Goal: Information Seeking & Learning: Learn about a topic

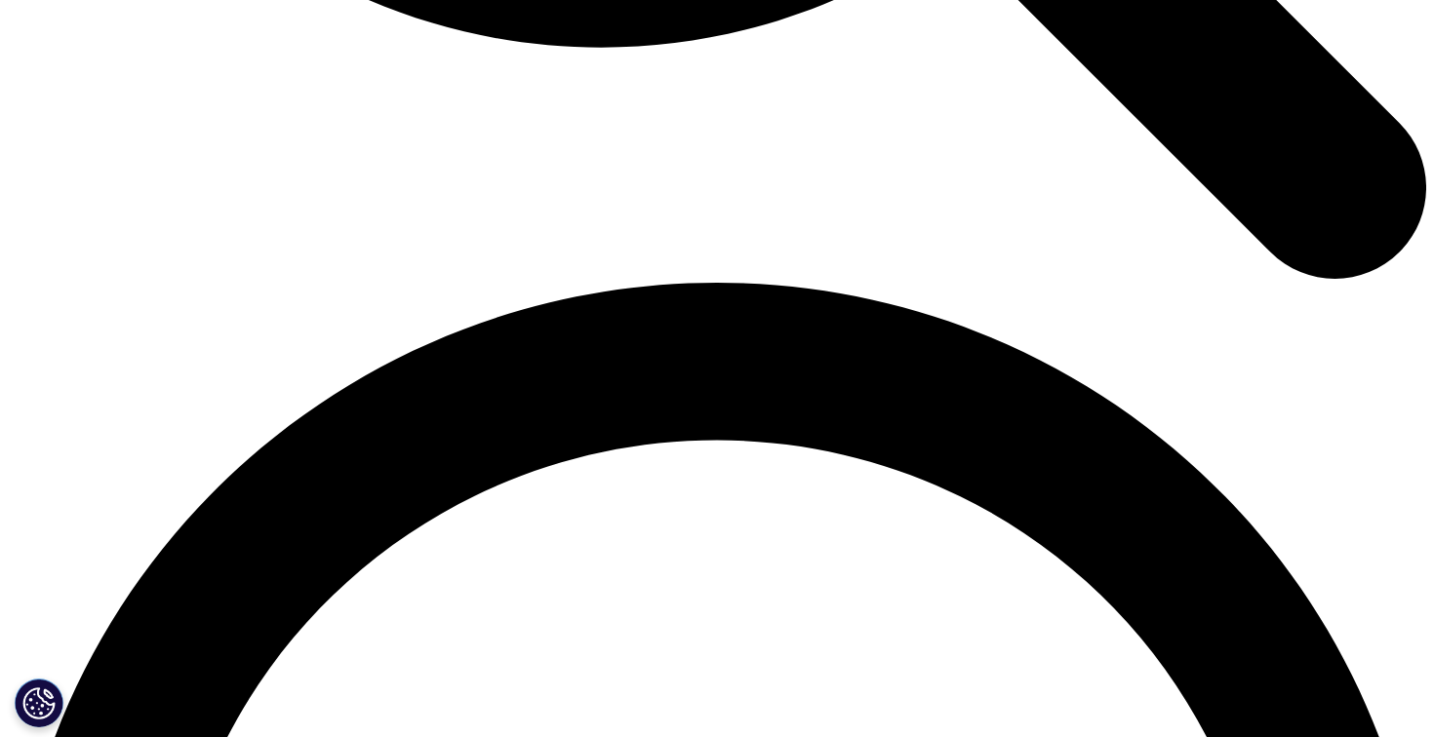
scroll to position [2595, 0]
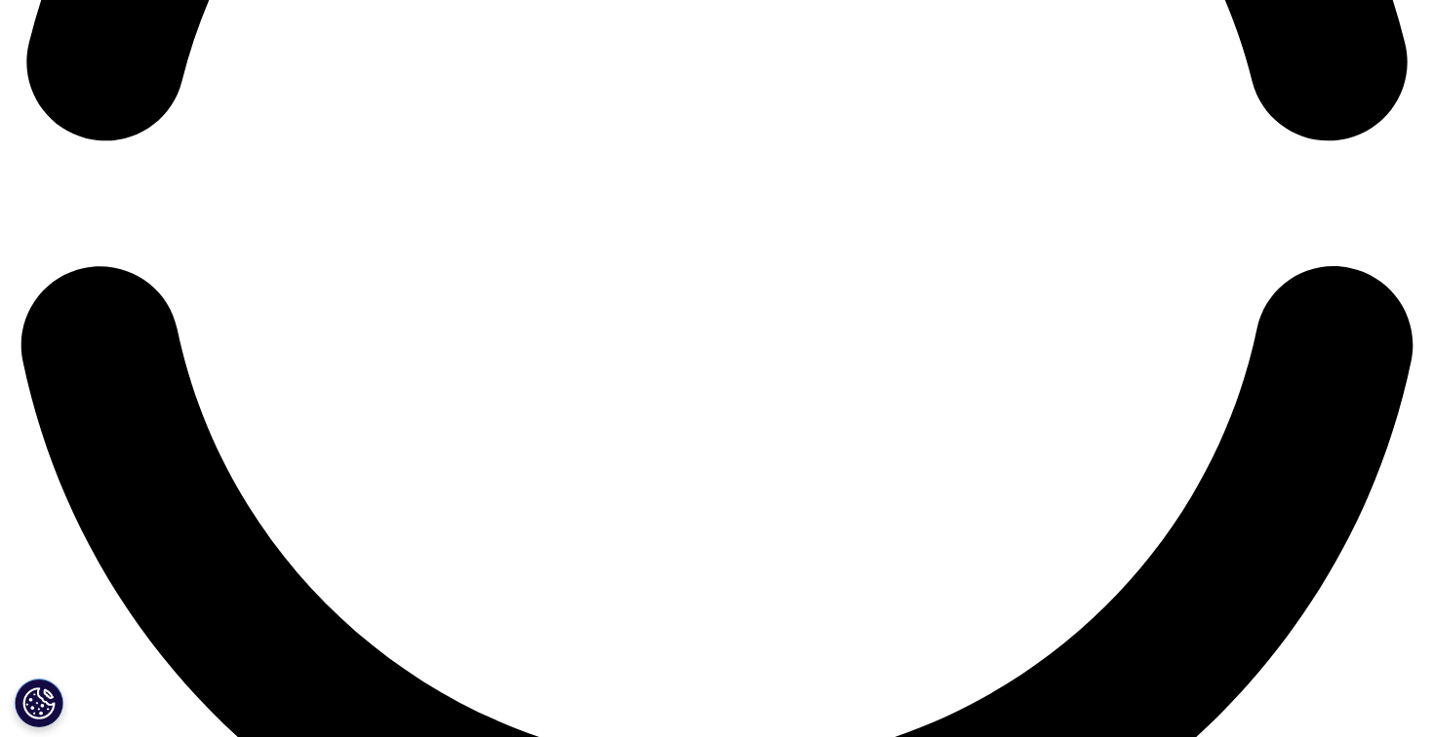
scroll to position [3419, 0]
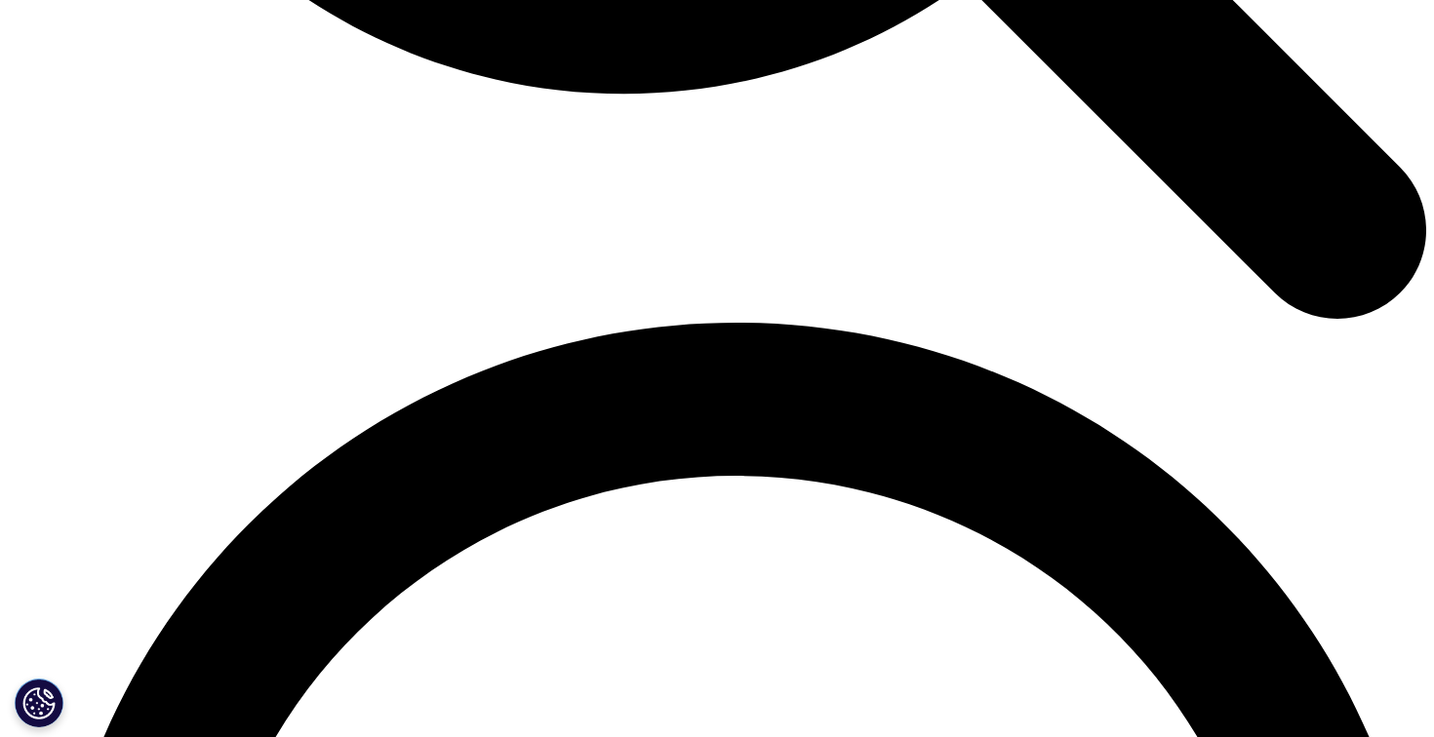
scroll to position [9280, 0]
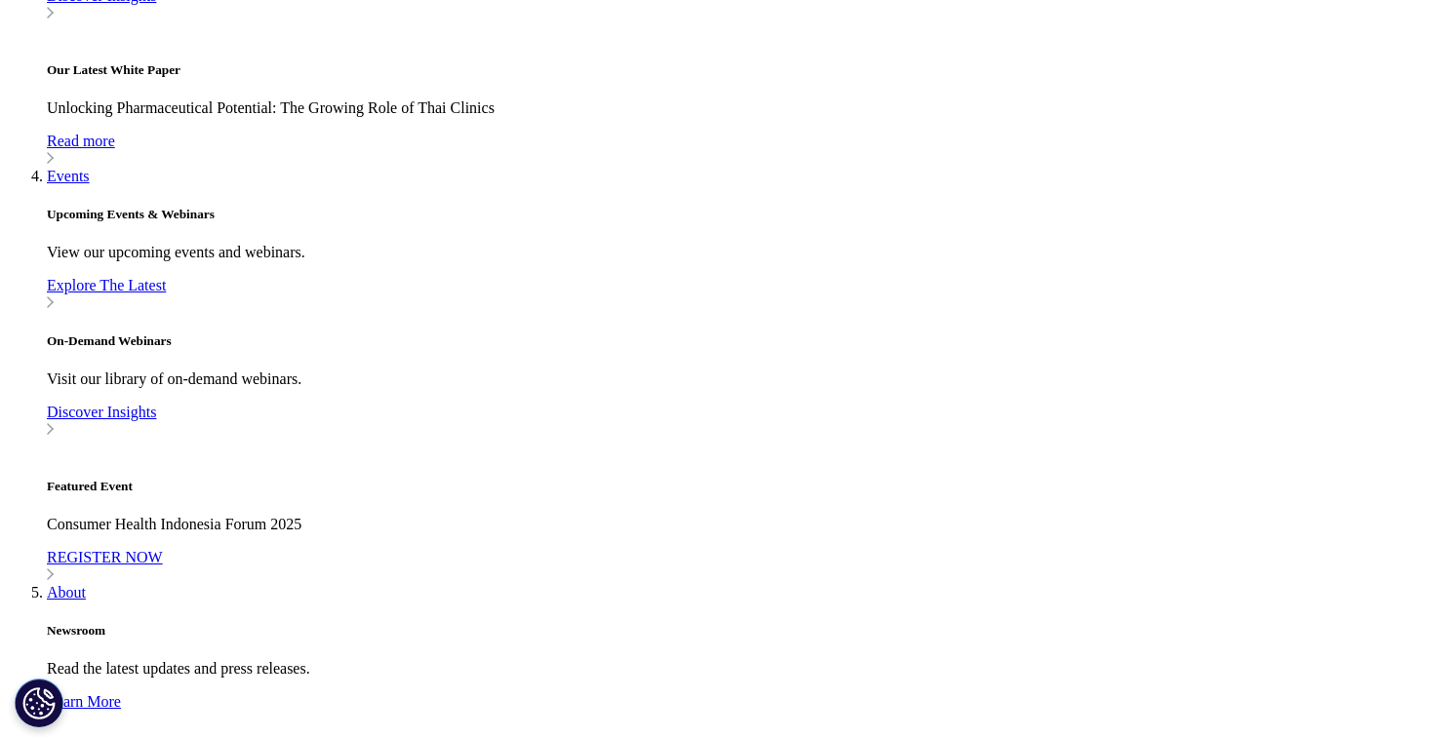
scroll to position [1257, 0]
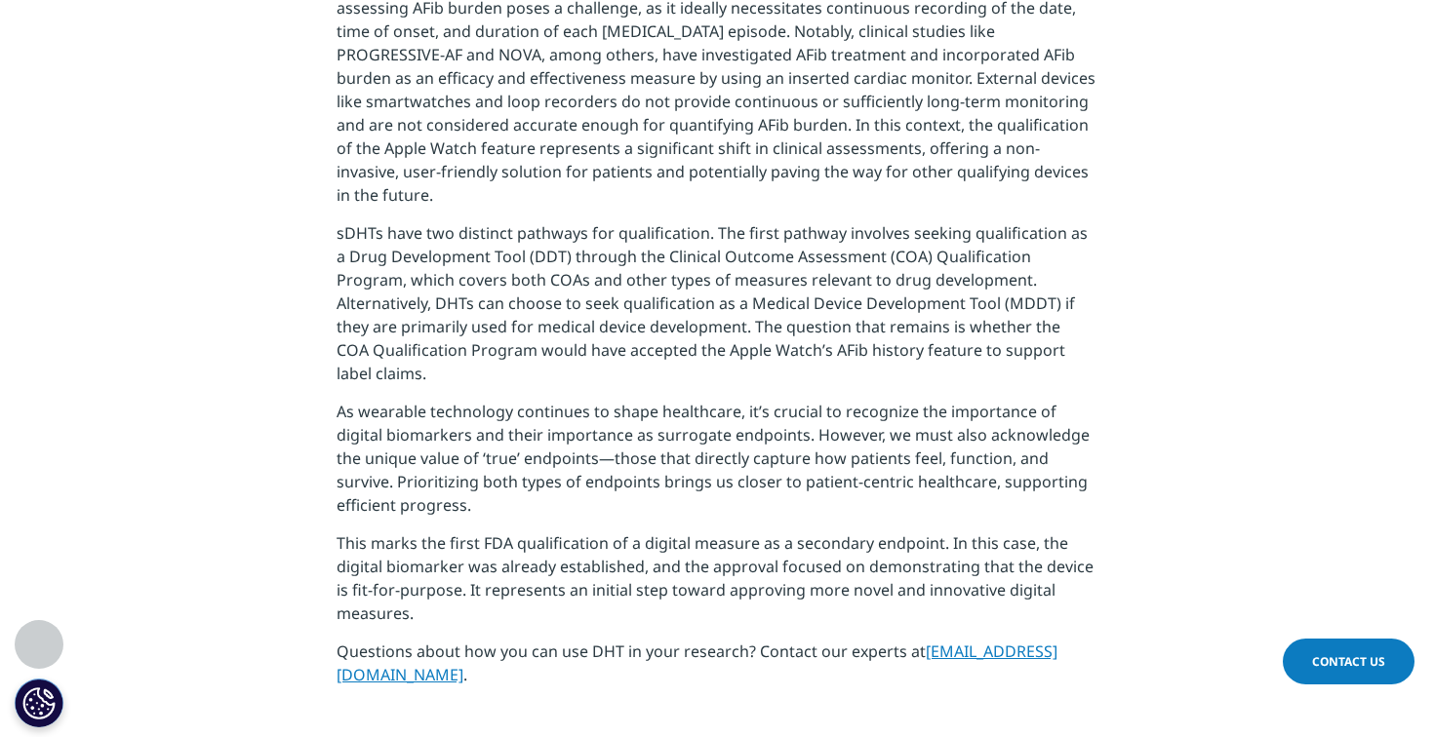
scroll to position [1830, 0]
